Goal: Information Seeking & Learning: Learn about a topic

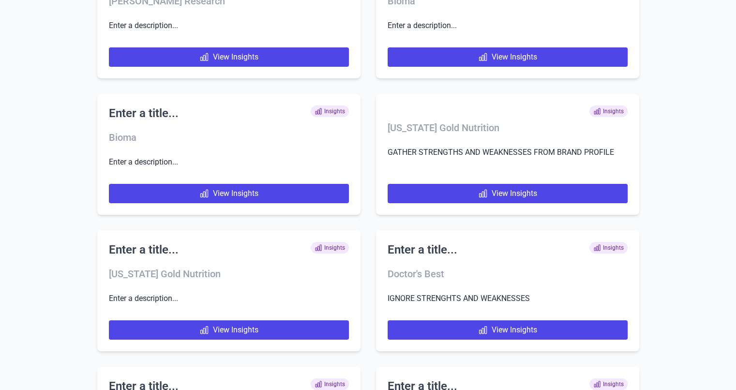
scroll to position [3659, 0]
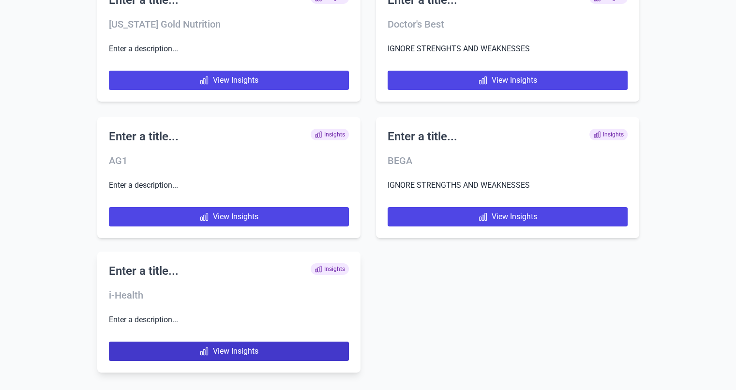
click at [286, 351] on link "View Insights" at bounding box center [229, 351] width 240 height 19
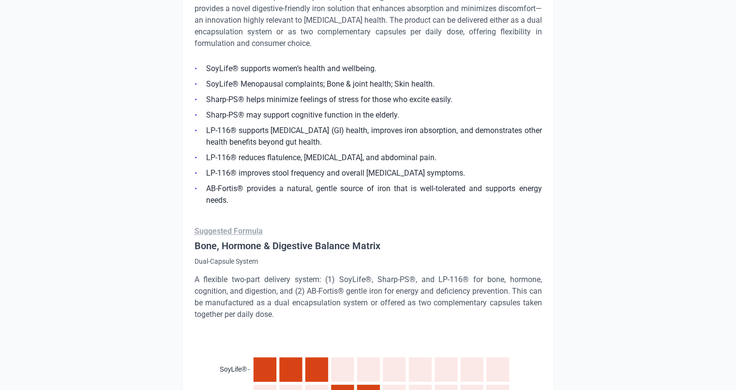
scroll to position [4320, 0]
